Goal: Transaction & Acquisition: Purchase product/service

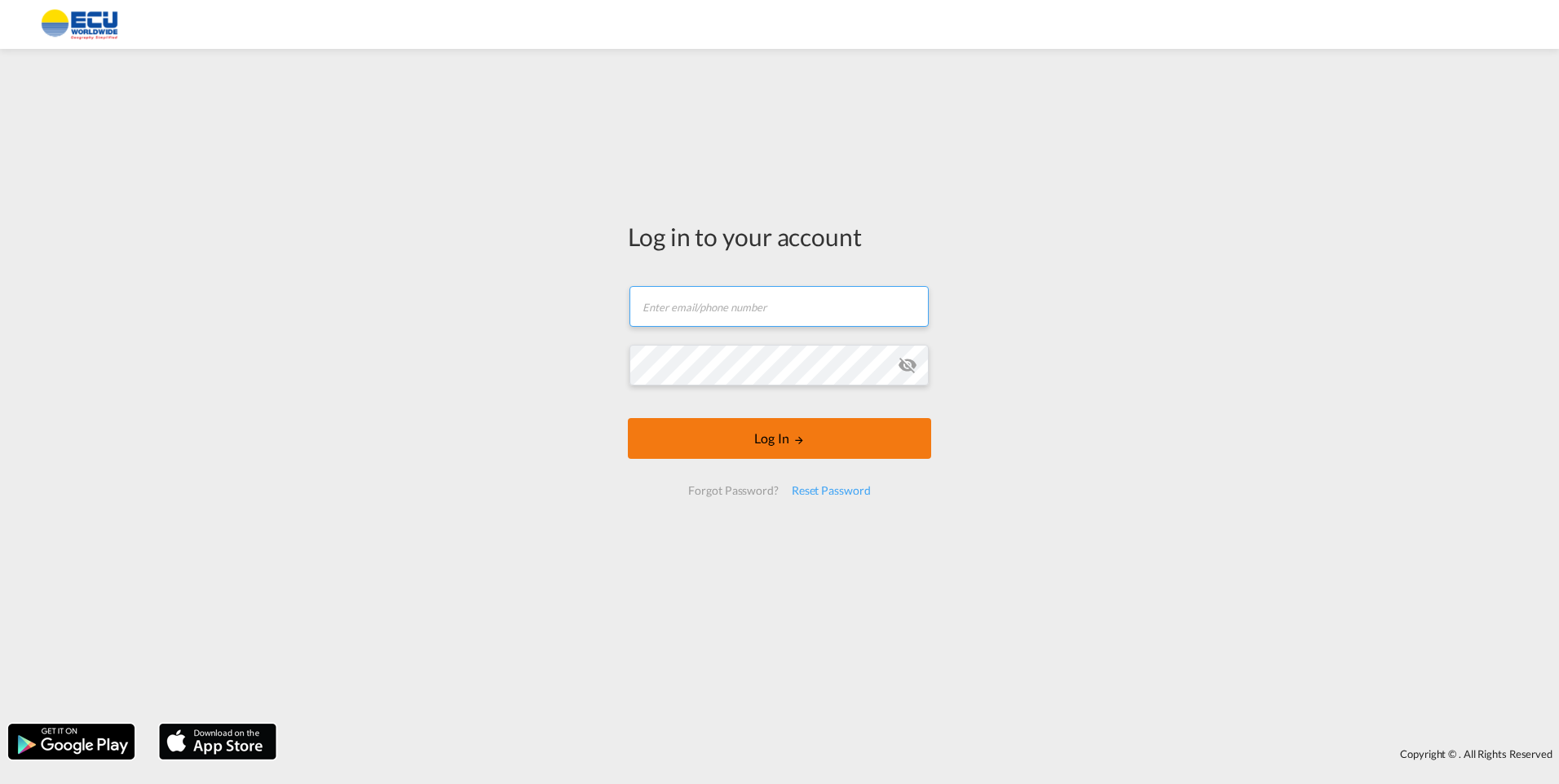
type input "[EMAIL_ADDRESS][DOMAIN_NAME]"
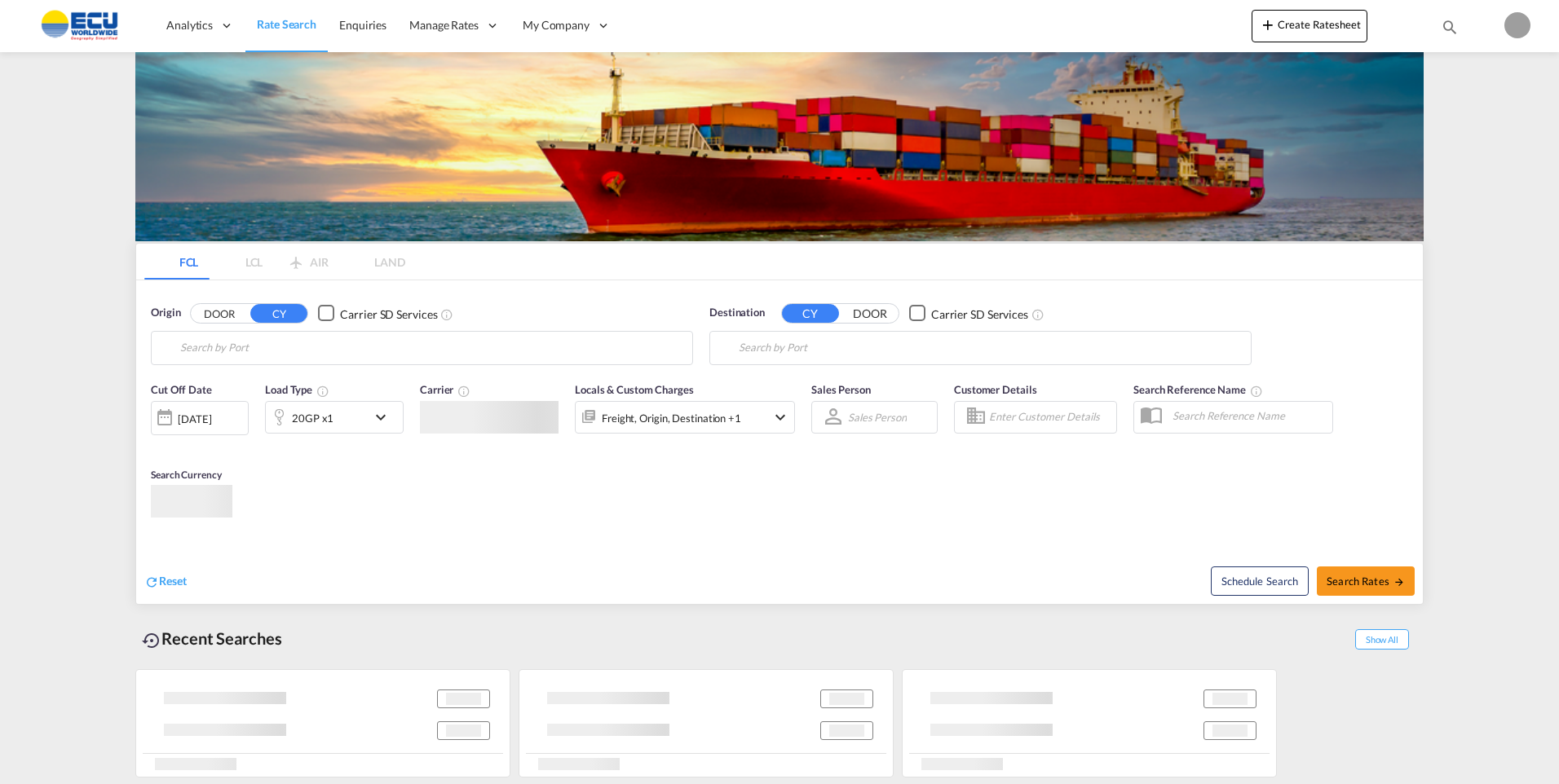
click at [769, 441] on body "Analytics Reports Dashboard Rate Search Enquiries Manage Rates Contract Rates" at bounding box center [780, 392] width 1559 height 784
click at [354, 352] on body "Analytics Reports Dashboard Rate Search Enquiries Manage Rates Contract Rates" at bounding box center [780, 392] width 1559 height 784
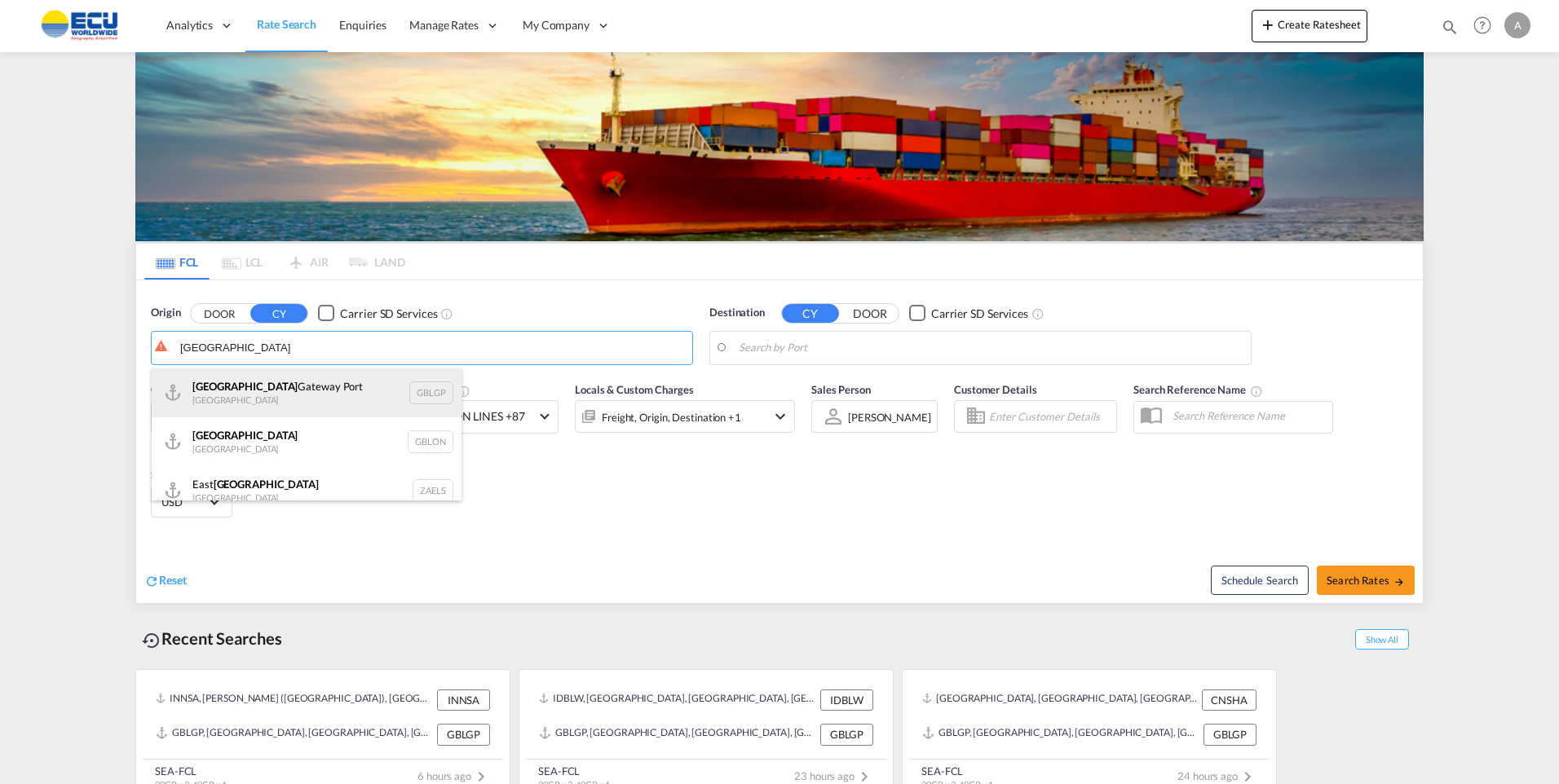
click at [293, 389] on div "[GEOGRAPHIC_DATA] [GEOGRAPHIC_DATA] [GEOGRAPHIC_DATA]" at bounding box center [306, 392] width 310 height 49
type input "[GEOGRAPHIC_DATA], [GEOGRAPHIC_DATA]"
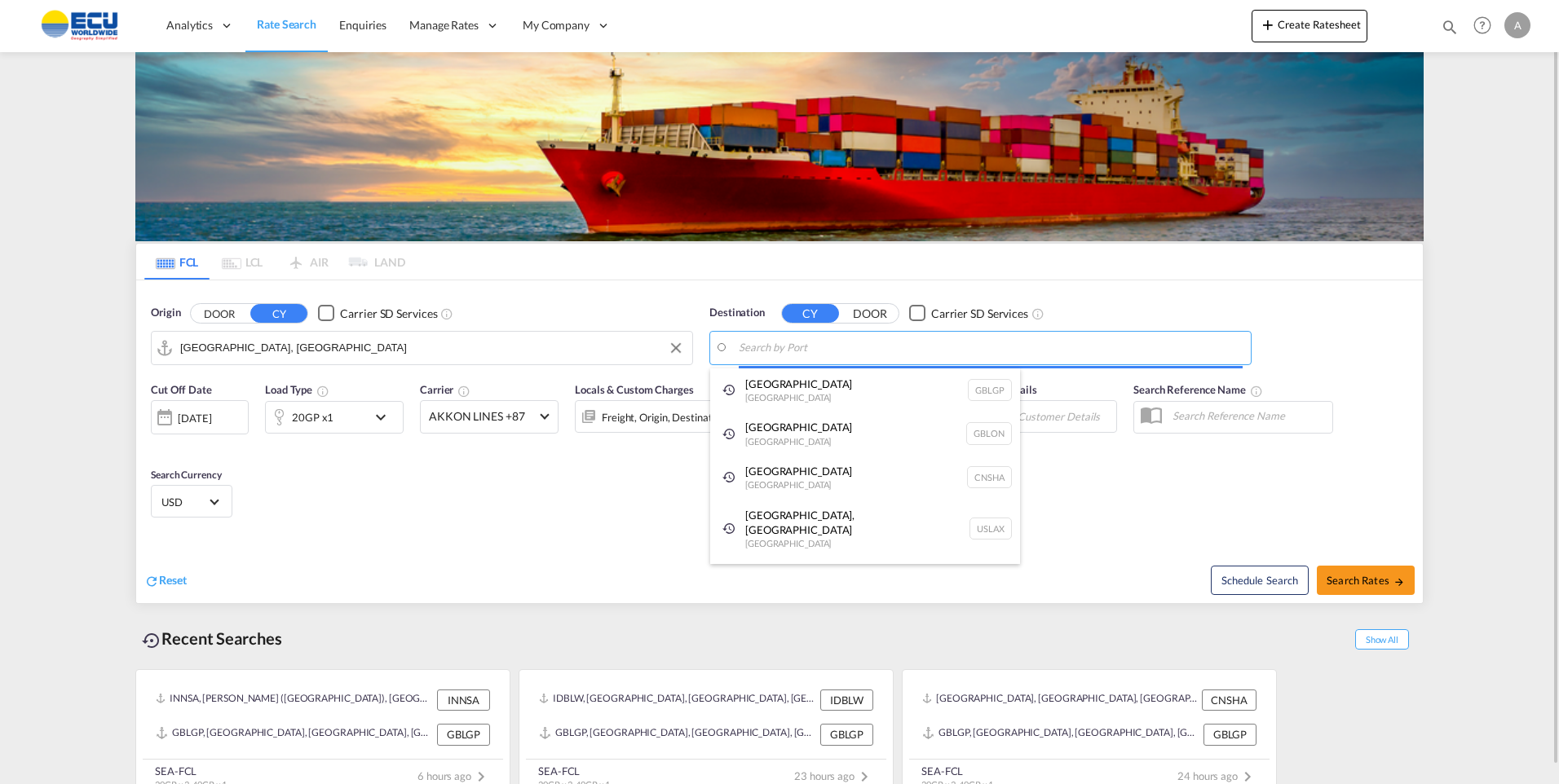
click at [877, 349] on body "Analytics Reports Dashboard Rate Search Enquiries Manage Rates Contract Rates" at bounding box center [780, 392] width 1559 height 784
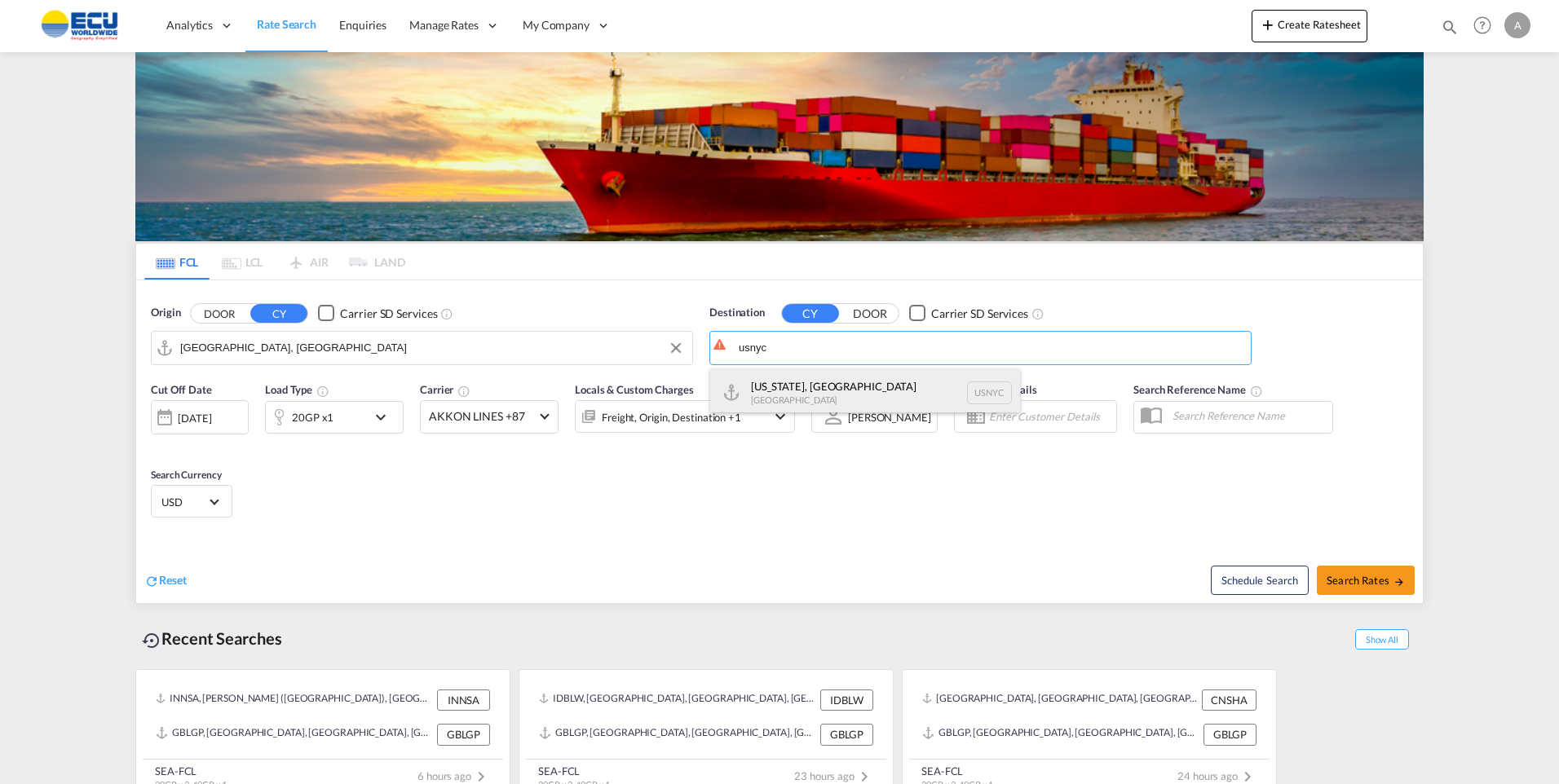
click at [813, 384] on div "[US_STATE], [GEOGRAPHIC_DATA] [GEOGRAPHIC_DATA] USNYC" at bounding box center [865, 392] width 310 height 49
type input "[US_STATE], [GEOGRAPHIC_DATA], USNYC"
click at [555, 417] on md-select-value "AKKON LINES +87" at bounding box center [489, 416] width 137 height 32
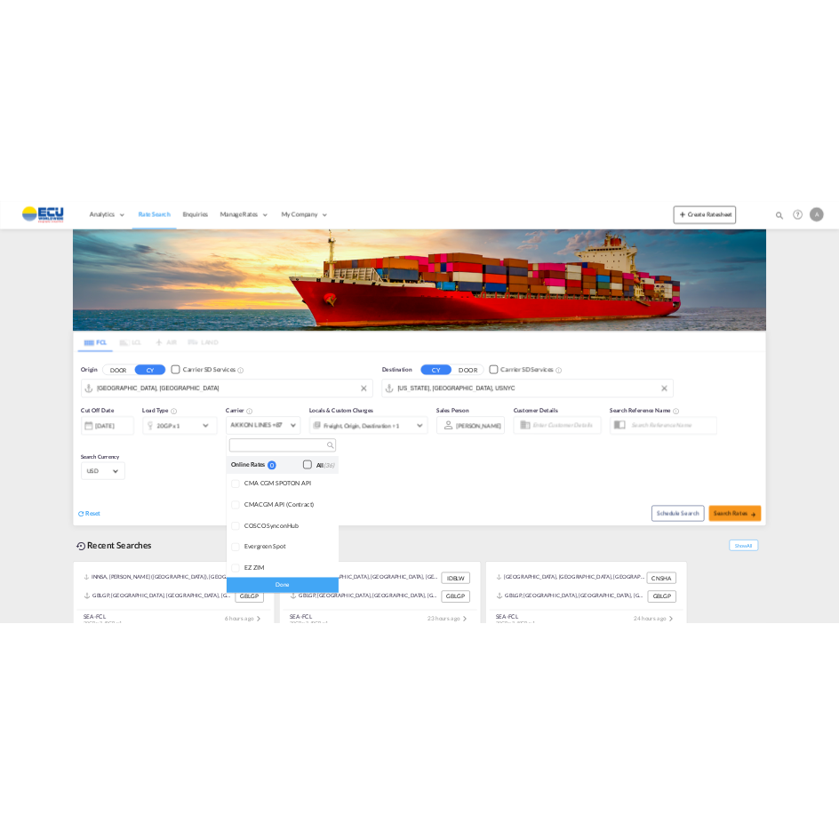
scroll to position [1513, 0]
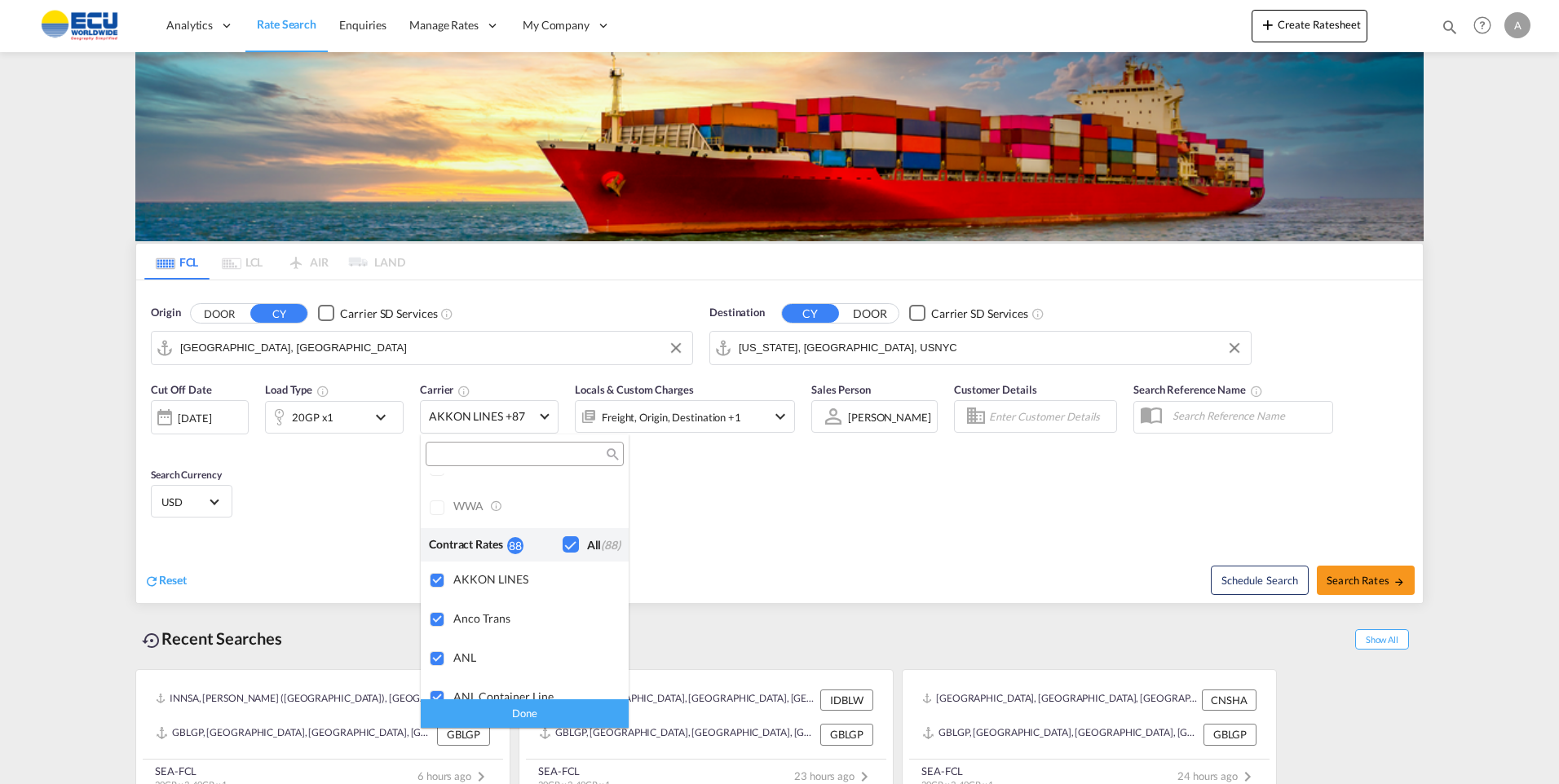
click at [682, 469] on md-backdrop at bounding box center [780, 392] width 1559 height 784
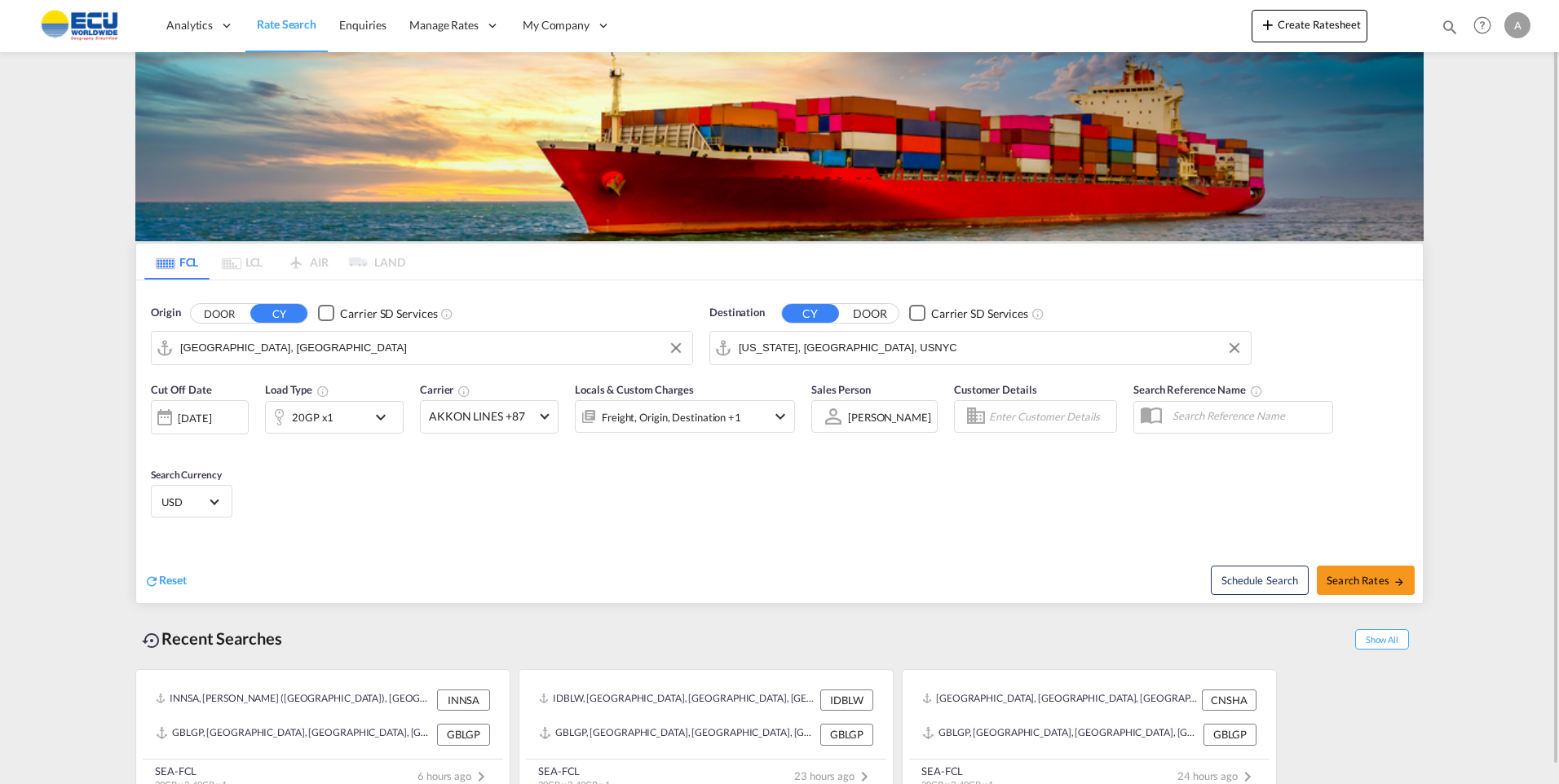
click at [382, 425] on md-icon "icon-chevron-down" at bounding box center [385, 417] width 28 height 19
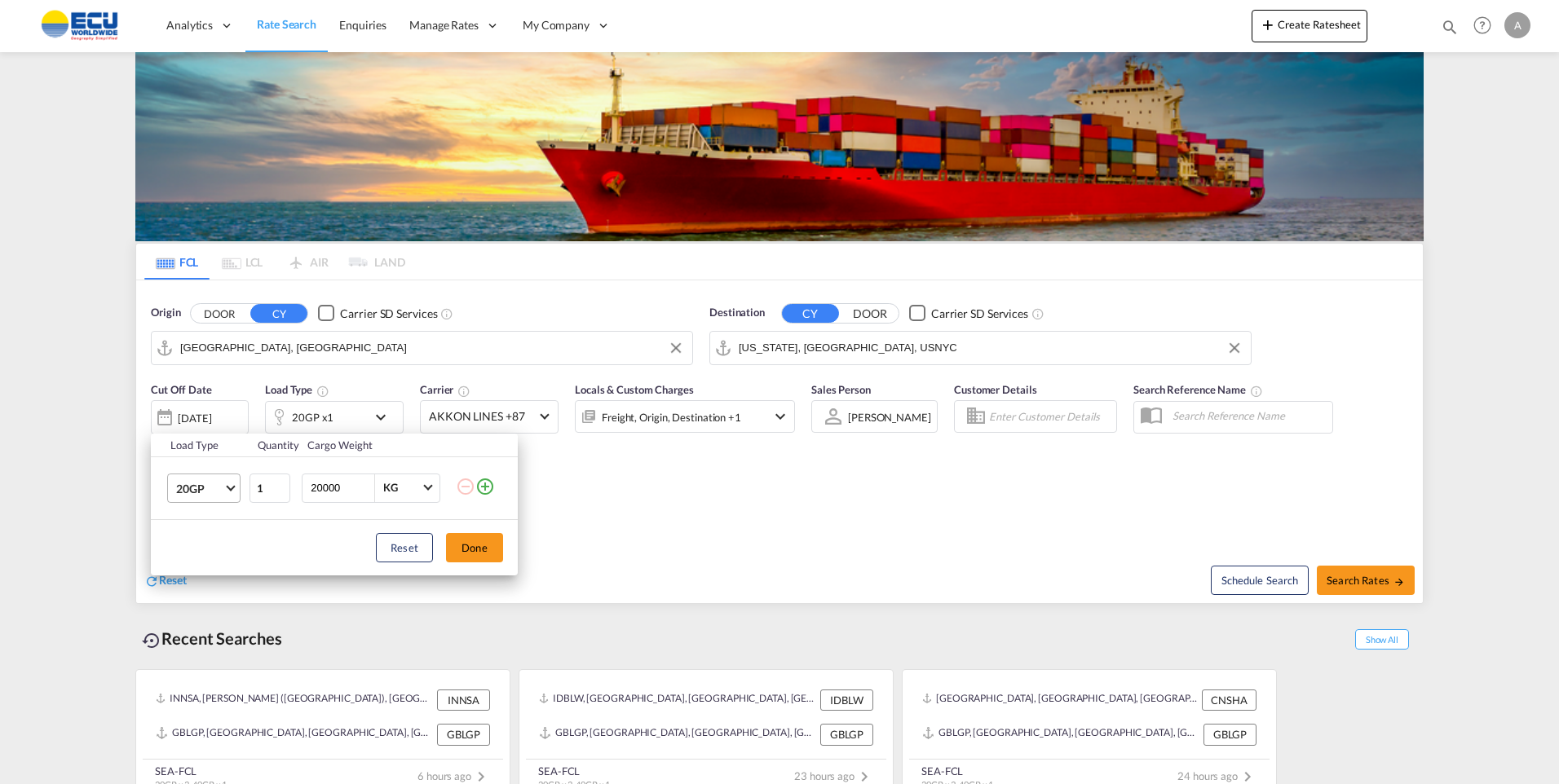
click at [231, 490] on span "Choose: \a20GP" at bounding box center [230, 487] width 9 height 9
click at [187, 528] on div "40GP" at bounding box center [190, 527] width 28 height 17
click at [472, 547] on button "Done" at bounding box center [474, 548] width 57 height 29
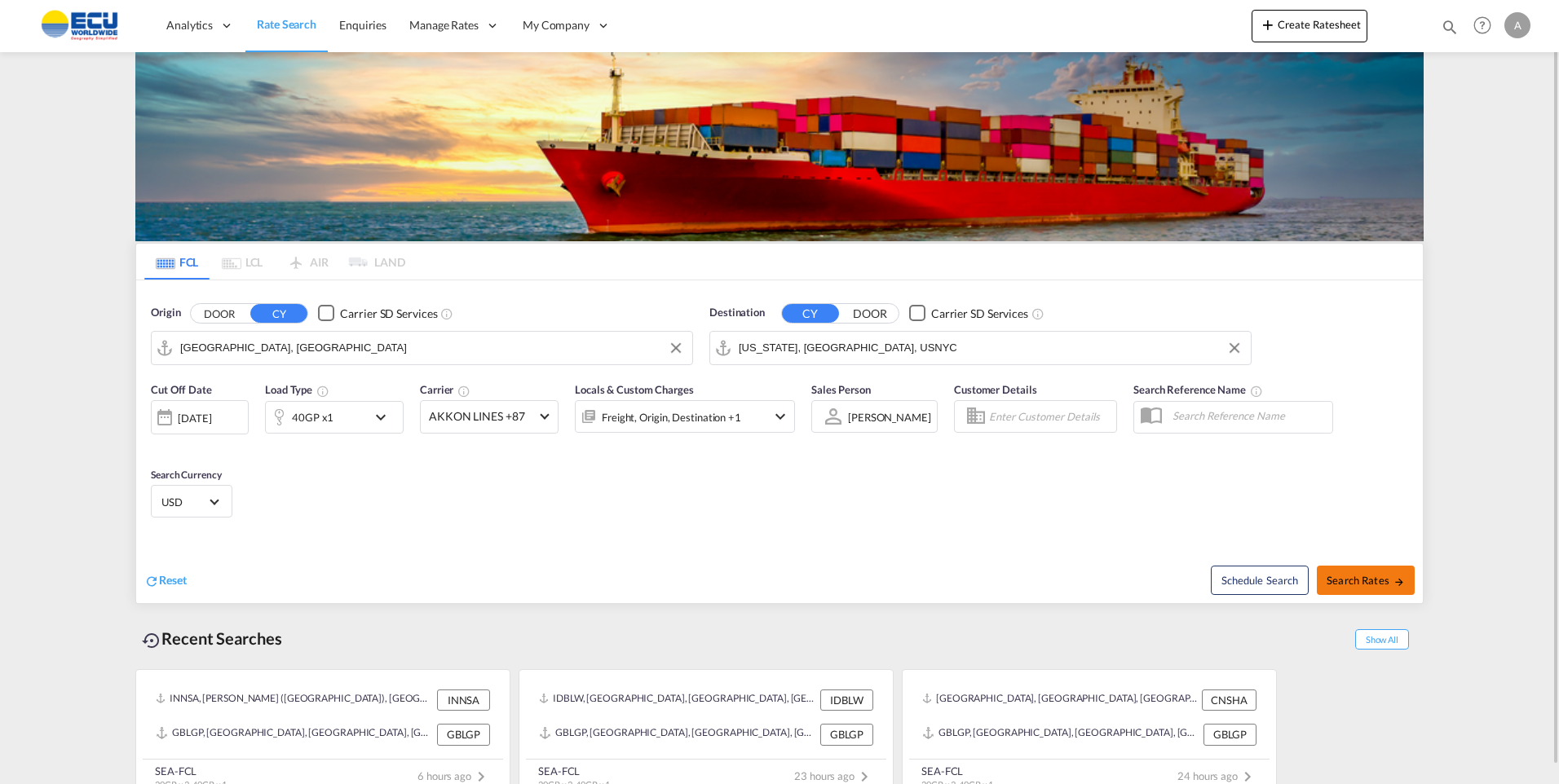
click at [1368, 577] on span "Search Rates" at bounding box center [1366, 580] width 78 height 13
type input "GBLGP to USNYC / [DATE]"
